Goal: Transaction & Acquisition: Book appointment/travel/reservation

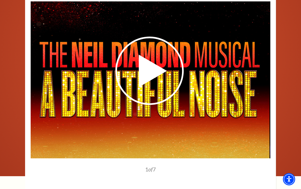
scroll to position [839, 0]
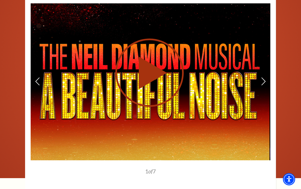
click at [158, 62] on use at bounding box center [149, 72] width 68 height 68
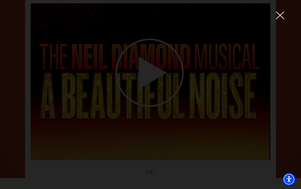
click at [275, 10] on div at bounding box center [150, 94] width 301 height 189
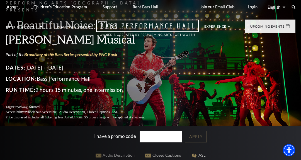
scroll to position [0, 0]
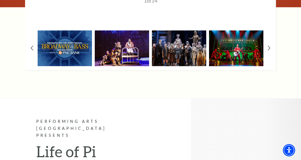
scroll to position [494, 0]
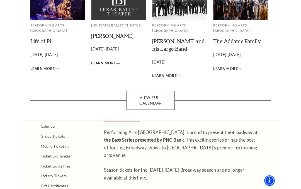
scroll to position [60, 0]
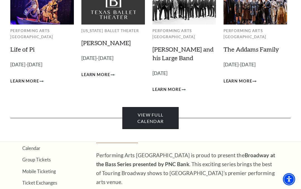
click at [152, 118] on link "View Full Calendar" at bounding box center [150, 118] width 56 height 22
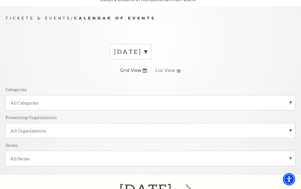
scroll to position [47, 0]
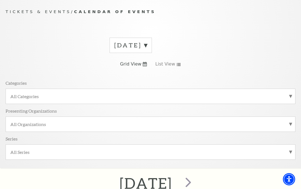
click at [292, 93] on div "All Categories" at bounding box center [151, 96] width 290 height 15
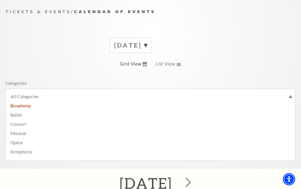
click at [33, 106] on label "Broadway" at bounding box center [150, 105] width 280 height 9
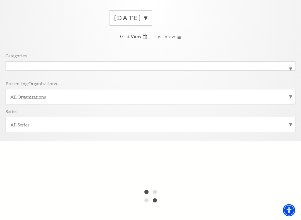
scroll to position [75, 0]
click at [168, 35] on span "List View" at bounding box center [165, 36] width 20 height 6
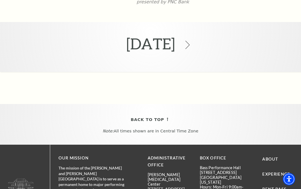
scroll to position [484, 0]
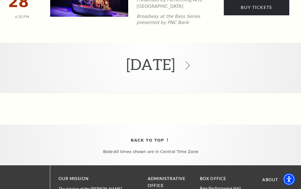
click at [211, 70] on div "[DATE]" at bounding box center [150, 65] width 301 height 37
click at [193, 60] on icon at bounding box center [187, 65] width 11 height 11
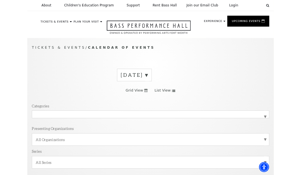
scroll to position [0, 0]
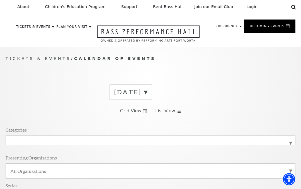
click at [292, 8] on icon at bounding box center [293, 6] width 5 height 5
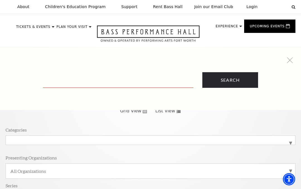
click at [133, 84] on input "Text field" at bounding box center [118, 81] width 150 height 11
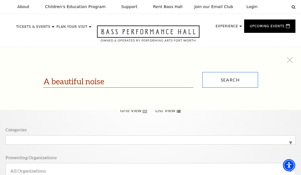
type input "A beautiful noise"
click at [233, 81] on input "Search" at bounding box center [230, 80] width 56 height 16
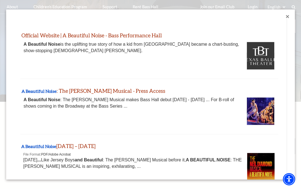
click at [261, 165] on img "Thumbnail image - open in a new tab" at bounding box center [261, 167] width 28 height 28
click at [287, 15] on div at bounding box center [287, 16] width 3 height 3
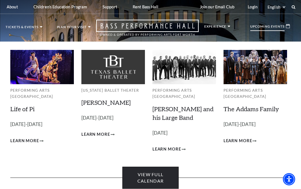
click at [155, 177] on link "View Full Calendar" at bounding box center [150, 178] width 56 height 22
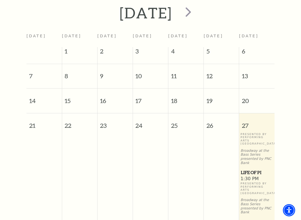
scroll to position [217, 0]
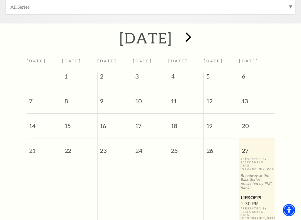
click at [196, 34] on span "next" at bounding box center [188, 37] width 16 height 16
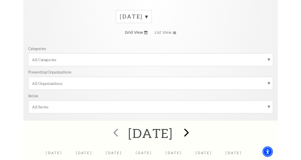
scroll to position [0, 0]
